Goal: Task Accomplishment & Management: Manage account settings

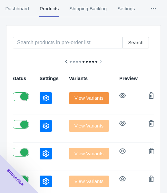
scroll to position [65, 0]
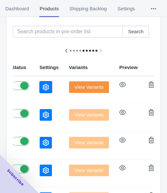
click at [40, 91] on button "button" at bounding box center [46, 87] width 12 height 12
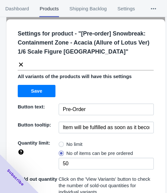
click at [62, 143] on span at bounding box center [61, 144] width 5 height 5
click at [61, 143] on input "No limit" at bounding box center [60, 143] width 0 height 0
radio input "true"
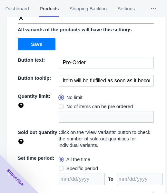
scroll to position [98, 0]
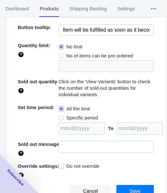
click at [84, 115] on span "Specific period" at bounding box center [83, 118] width 32 height 6
click at [61, 116] on input "Specific period" at bounding box center [60, 116] width 0 height 0
radio input "true"
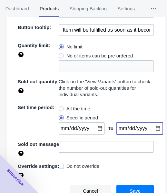
click at [150, 127] on input "date" at bounding box center [140, 129] width 46 height 12
type input "[DATE]"
click at [96, 130] on input "date" at bounding box center [82, 129] width 46 height 12
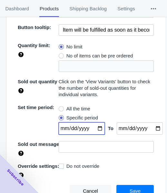
type input "[DATE]"
click at [131, 189] on span "Save" at bounding box center [135, 191] width 11 height 5
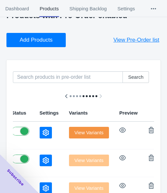
scroll to position [0, 0]
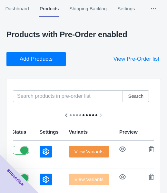
click at [36, 56] on span "Add Products" at bounding box center [36, 59] width 33 height 6
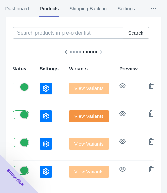
scroll to position [65, 0]
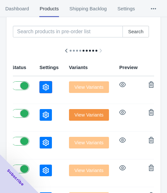
click at [43, 87] on icon "button" at bounding box center [46, 87] width 6 height 6
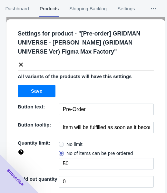
click at [67, 141] on span "No limit" at bounding box center [75, 144] width 16 height 6
click at [61, 143] on input "No limit" at bounding box center [60, 143] width 0 height 0
radio input "true"
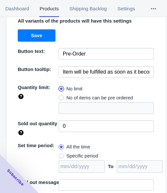
scroll to position [94, 0]
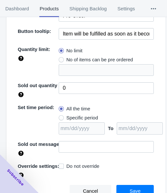
click at [85, 118] on span "Specific period" at bounding box center [83, 118] width 32 height 6
click at [61, 117] on input "Specific period" at bounding box center [60, 116] width 0 height 0
radio input "true"
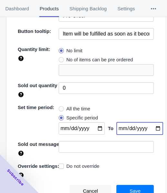
click at [149, 126] on input "date" at bounding box center [140, 129] width 46 height 12
type input "[DATE]"
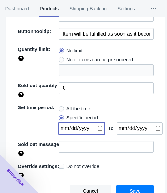
click at [94, 129] on input "date" at bounding box center [82, 129] width 46 height 12
type input "[DATE]"
click at [131, 189] on span "Save" at bounding box center [135, 191] width 11 height 5
